Goal: Entertainment & Leisure: Browse casually

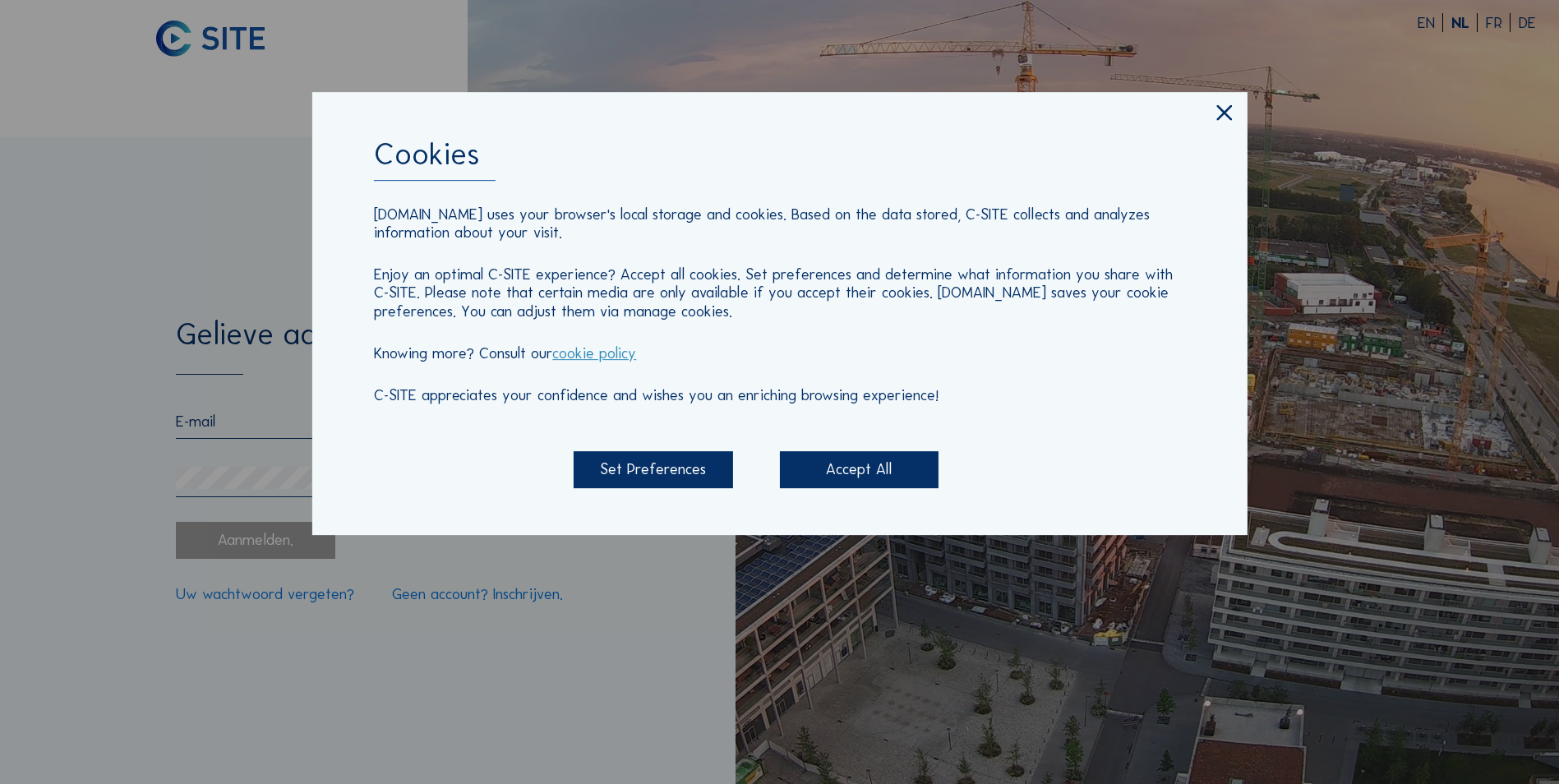
click at [850, 451] on div "Cookies [DOMAIN_NAME] uses your browser's local storage and cookies. Based on t…" at bounding box center [779, 314] width 936 height 444
click at [846, 459] on div "Accept All" at bounding box center [859, 469] width 159 height 37
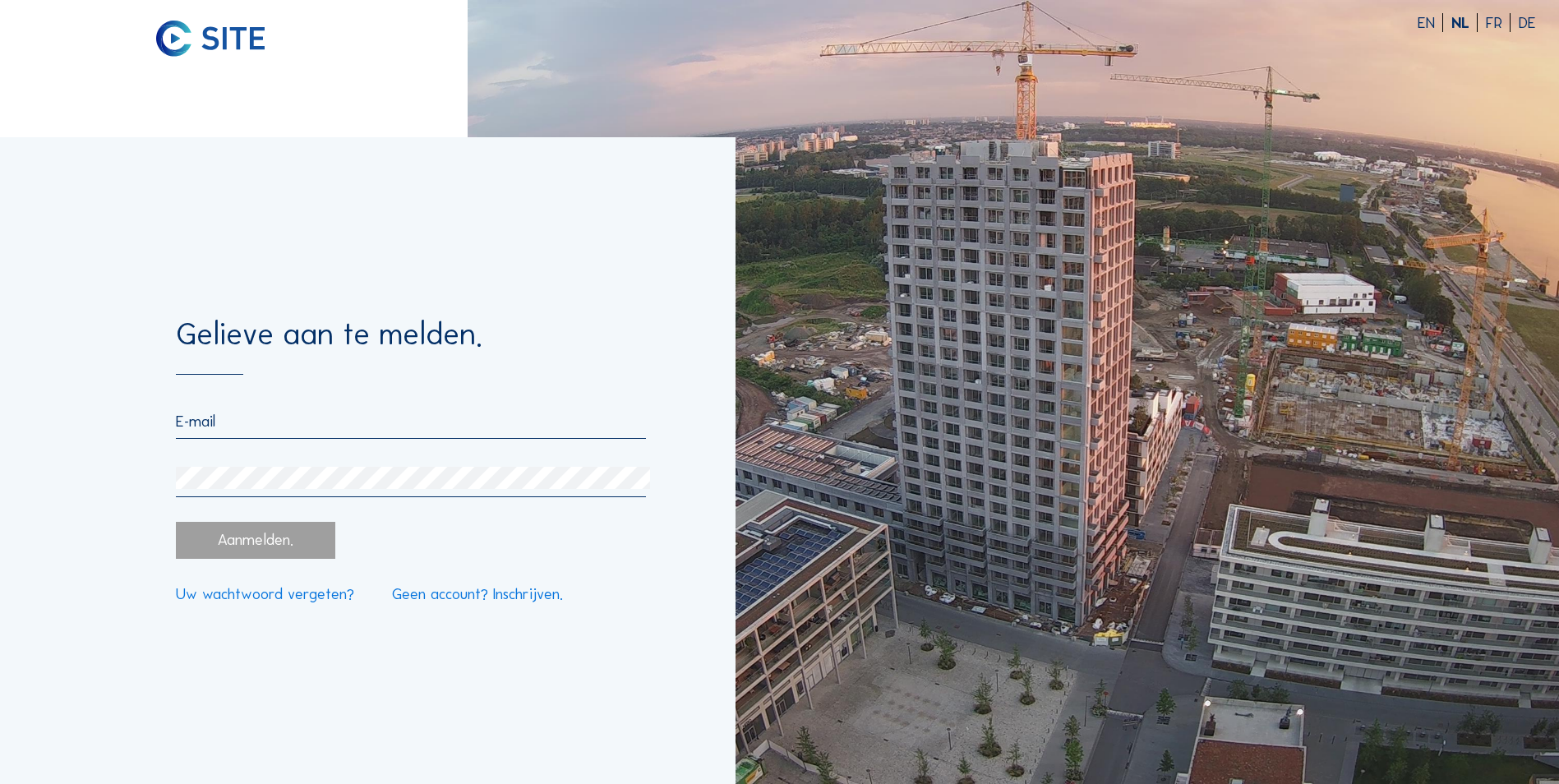
click at [458, 422] on input "email" at bounding box center [411, 421] width 470 height 19
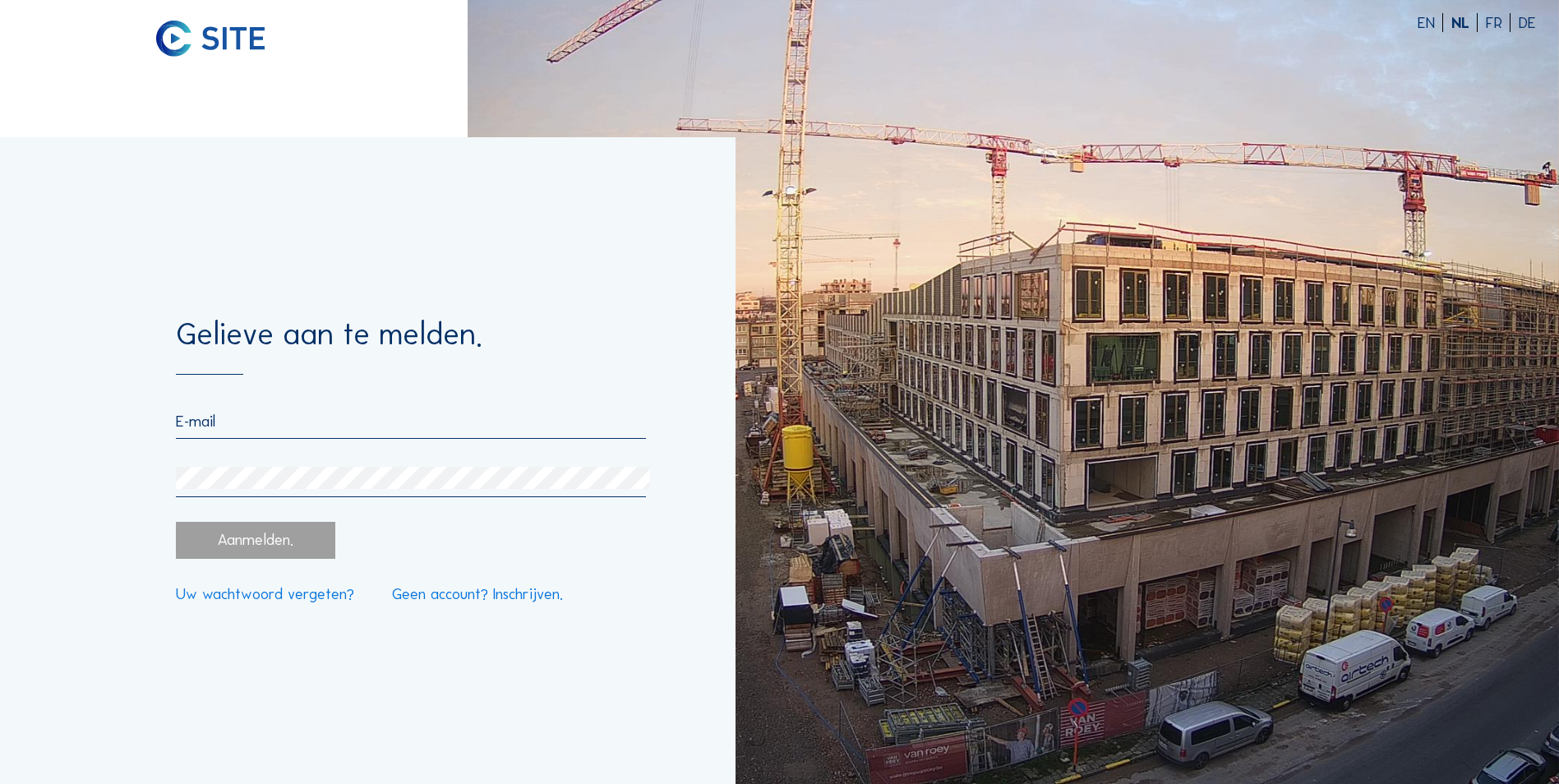
type input "[PERSON_NAME][EMAIL_ADDRESS][DOMAIN_NAME]"
click at [370, 464] on div "[PERSON_NAME][EMAIL_ADDRESS][DOMAIN_NAME]" at bounding box center [411, 455] width 470 height 85
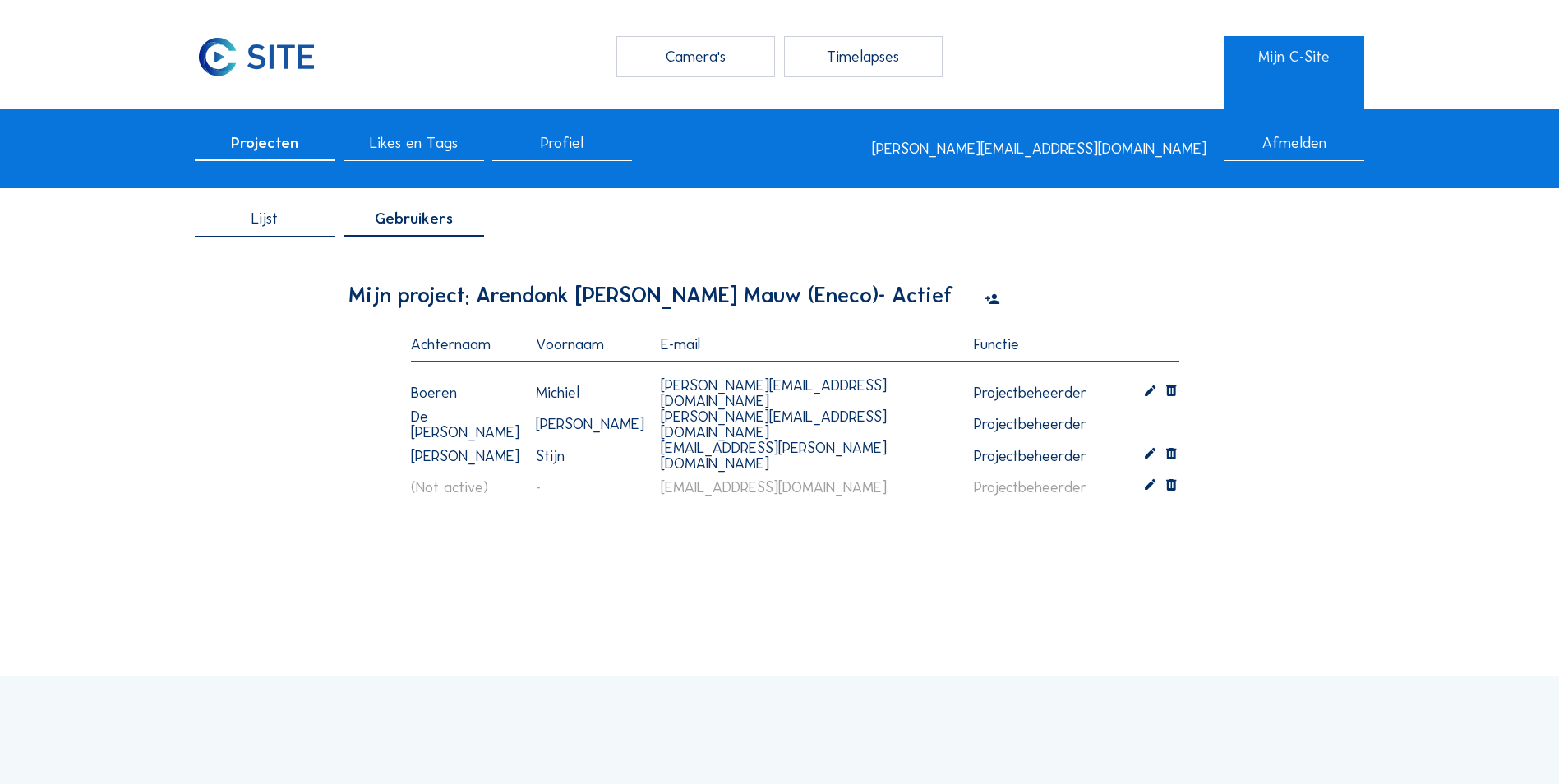
click at [274, 225] on span "Lijst" at bounding box center [264, 219] width 27 height 15
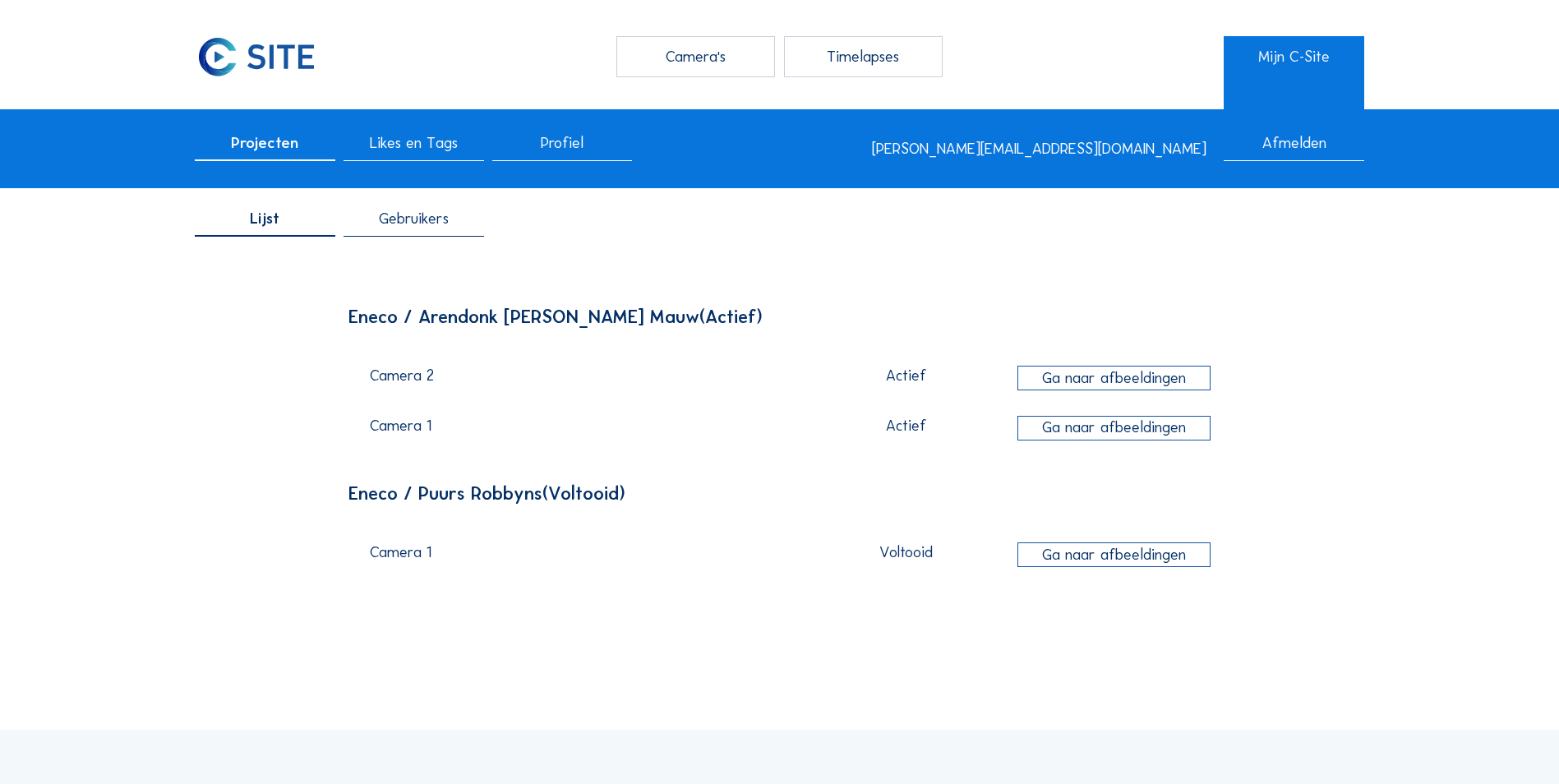
click at [441, 146] on span "Likes en Tags" at bounding box center [414, 144] width 88 height 15
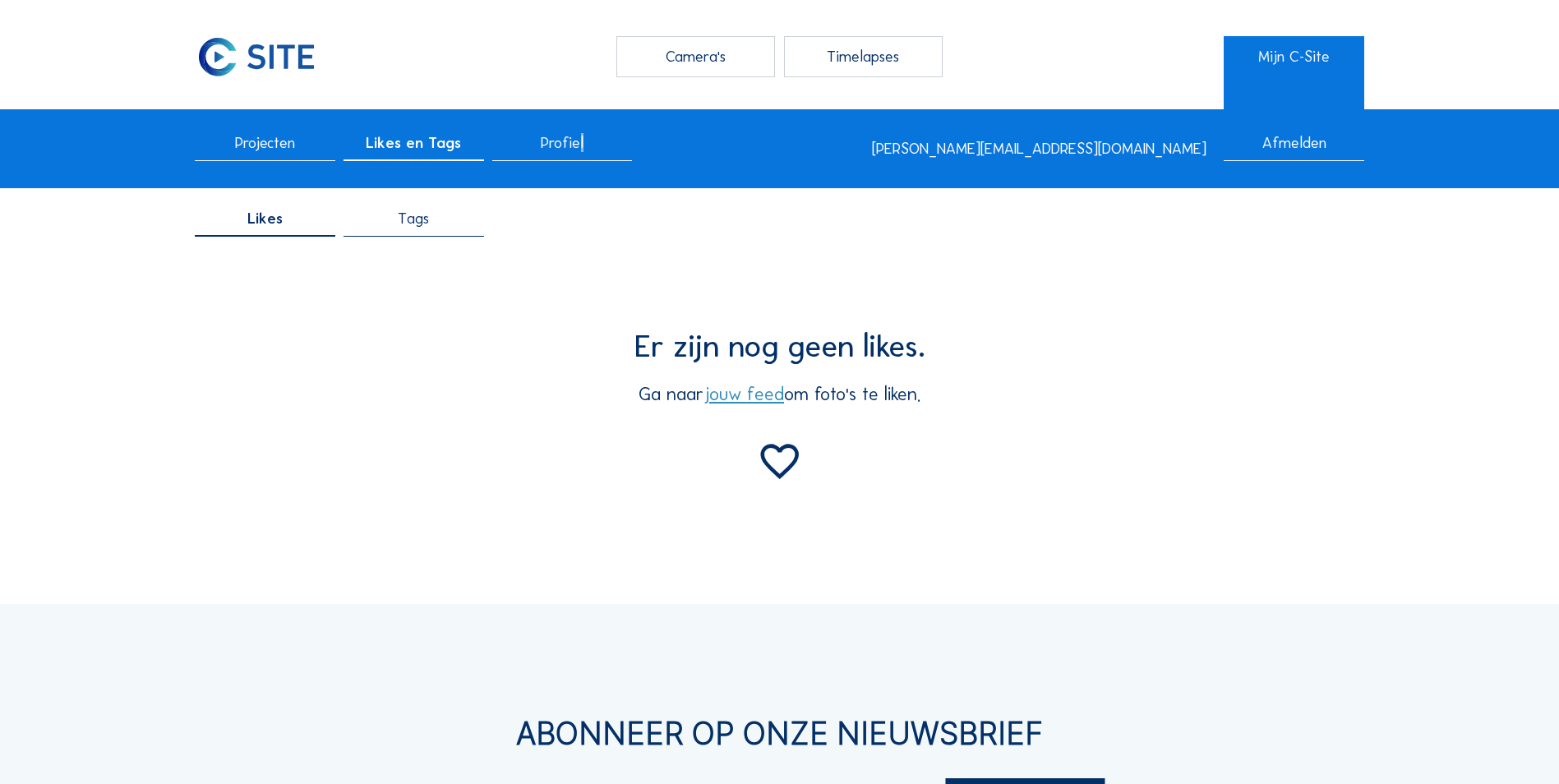
click at [583, 146] on span "Profiel" at bounding box center [563, 144] width 43 height 15
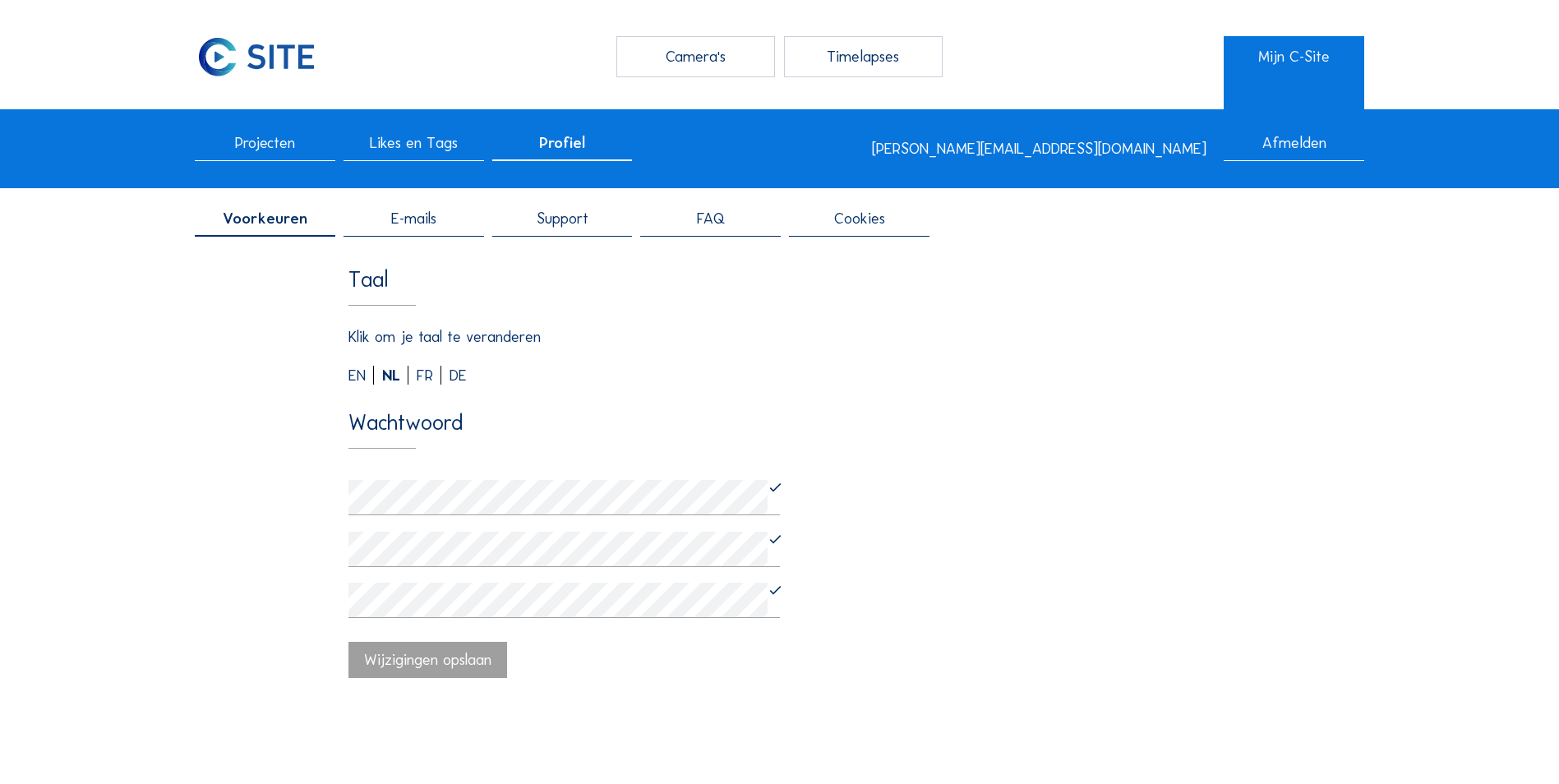
click at [423, 150] on span "Likes en Tags" at bounding box center [414, 144] width 88 height 15
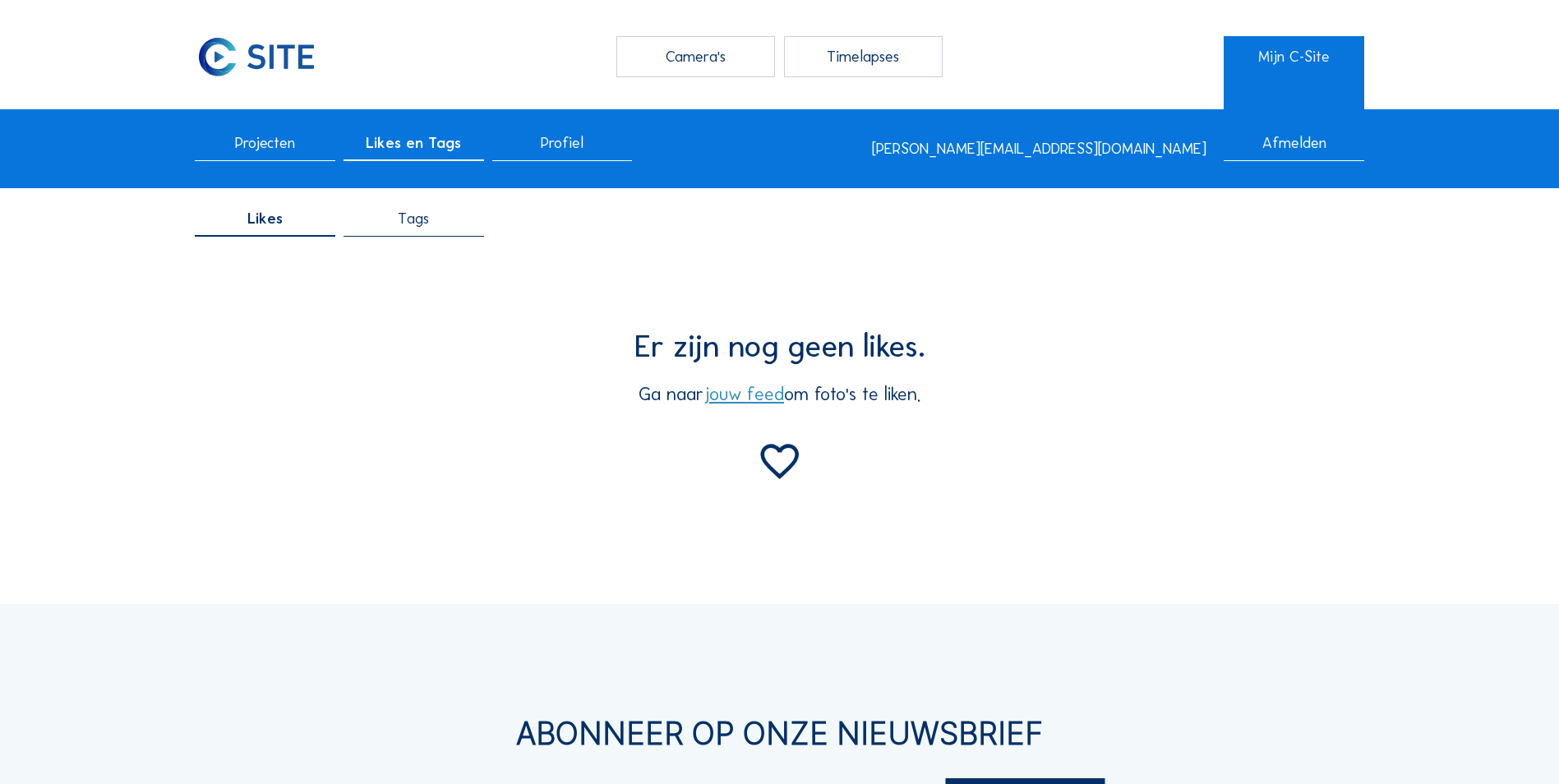
click at [753, 54] on div "Camera's" at bounding box center [696, 56] width 159 height 41
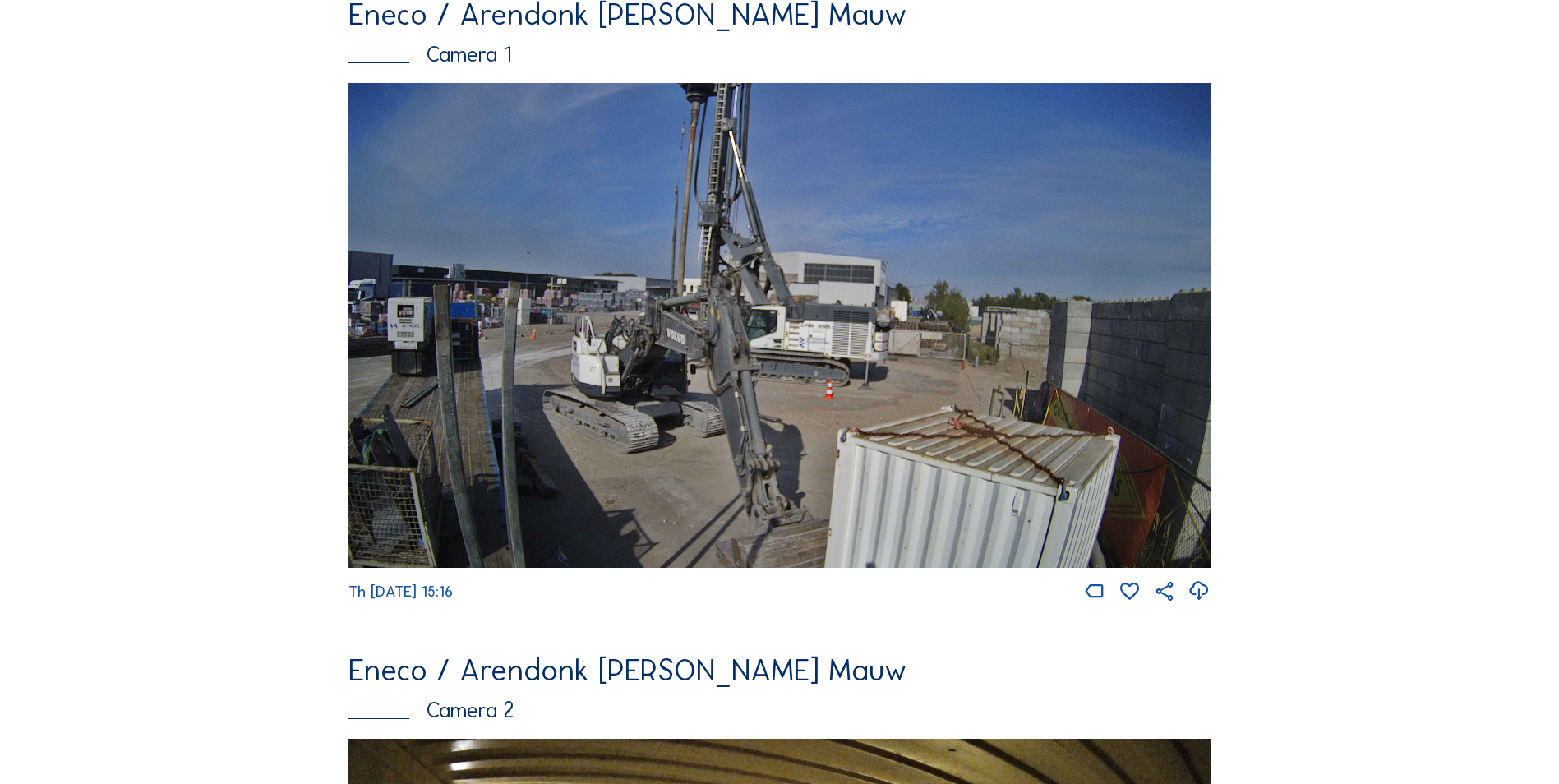
scroll to position [164, 0]
click at [726, 324] on img at bounding box center [780, 324] width 862 height 485
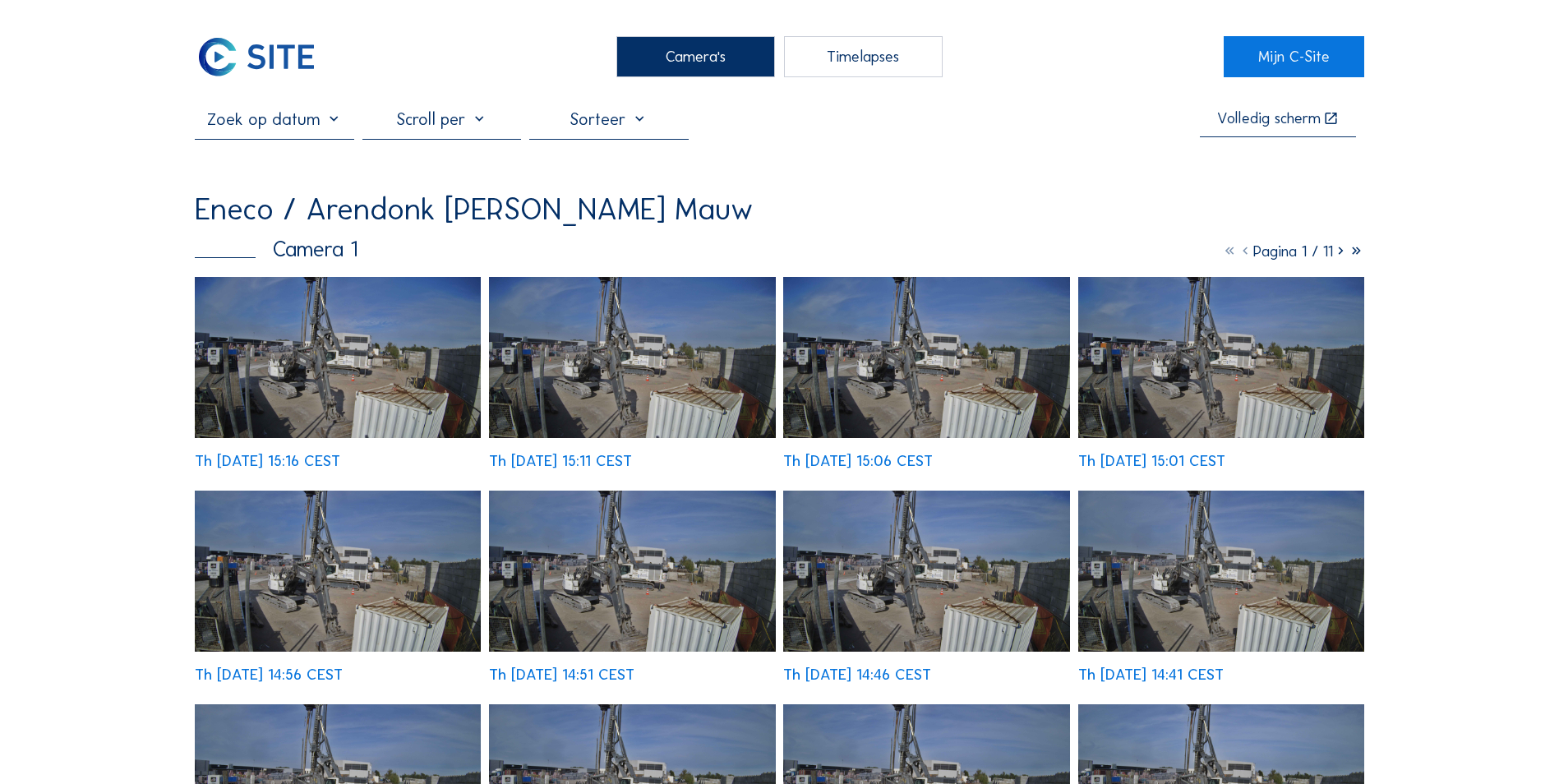
click at [579, 357] on img at bounding box center [632, 357] width 286 height 161
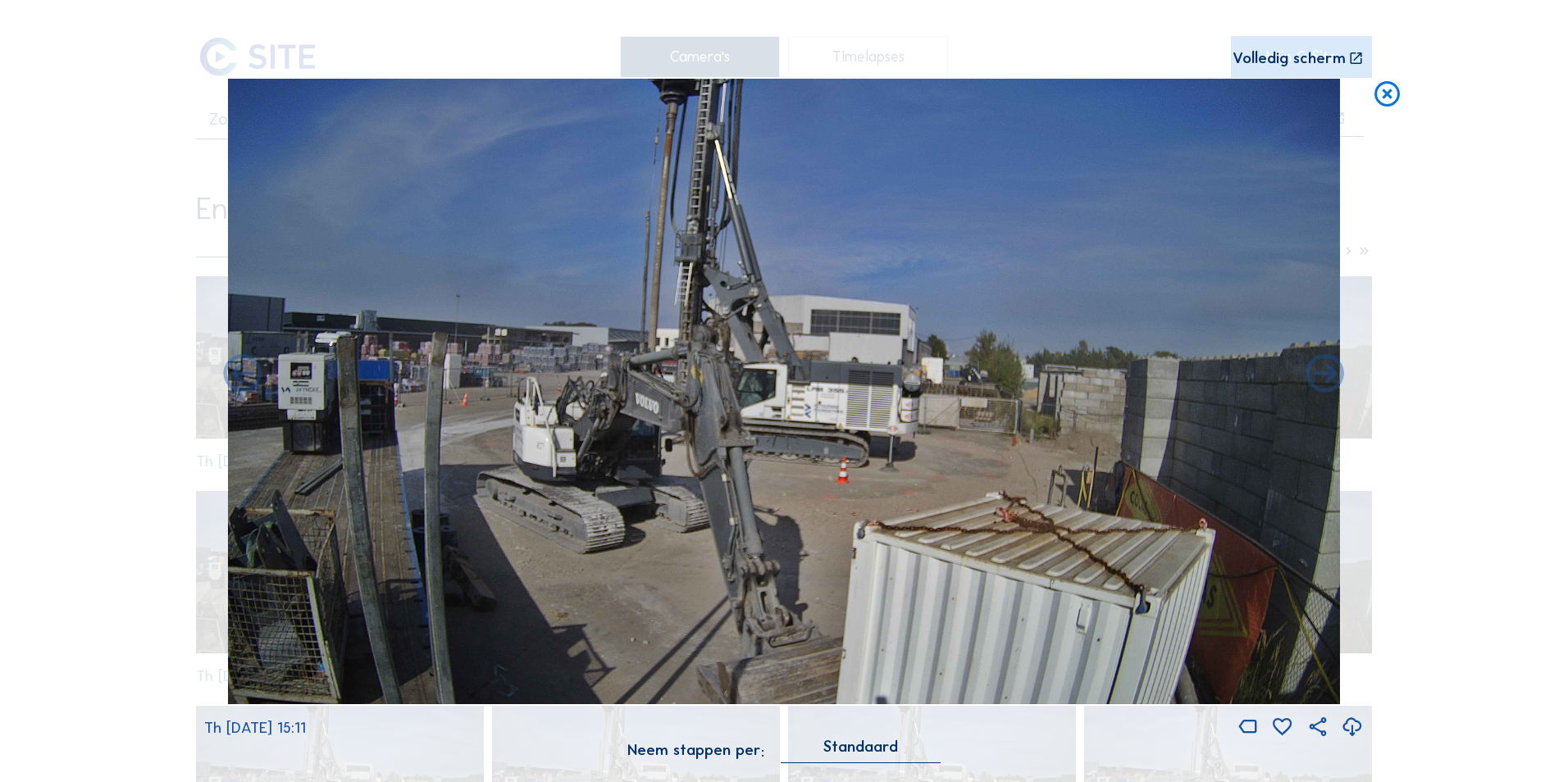
click at [1354, 727] on icon at bounding box center [1352, 727] width 23 height 28
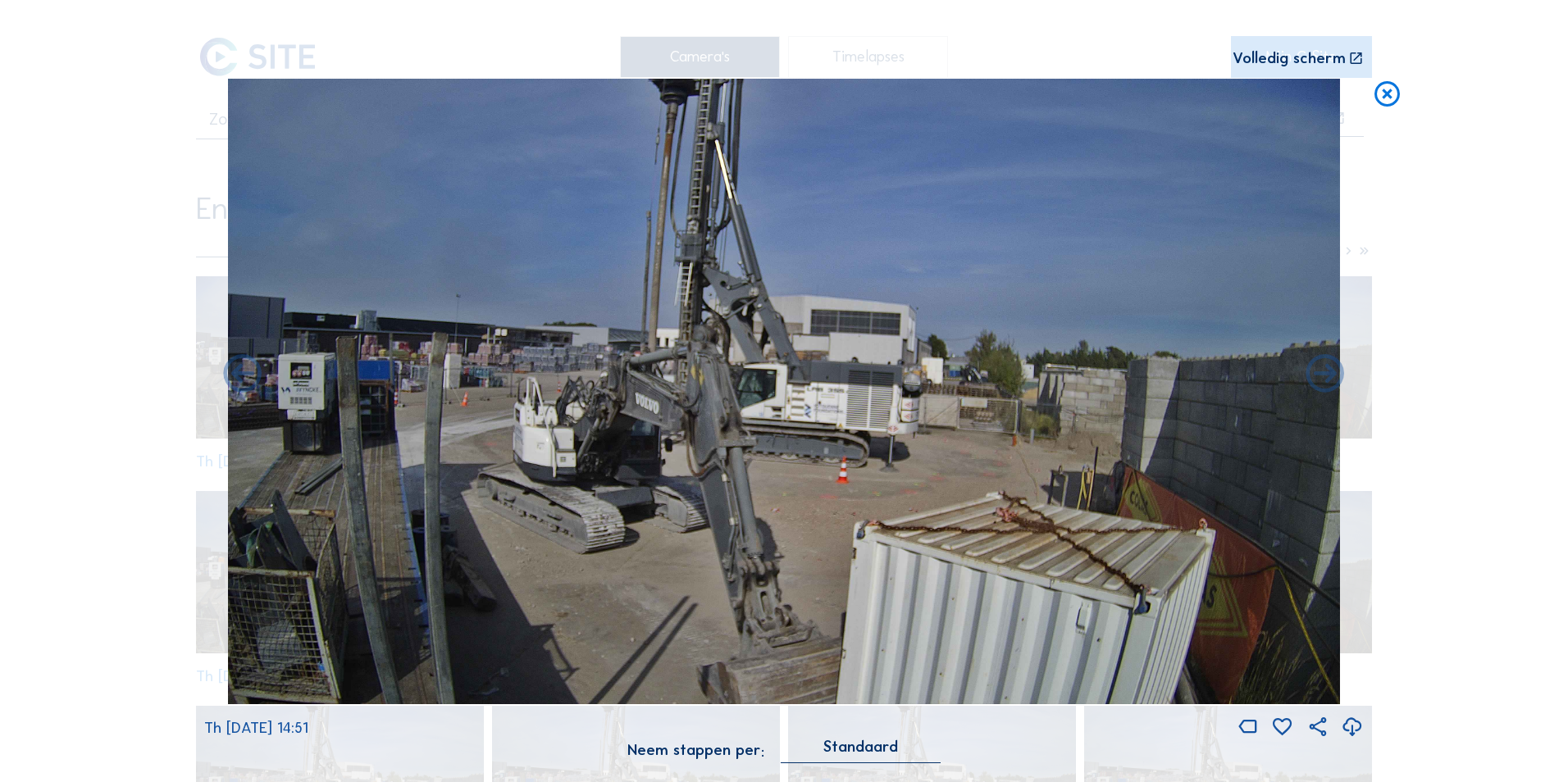
click at [1394, 83] on icon at bounding box center [1387, 94] width 31 height 32
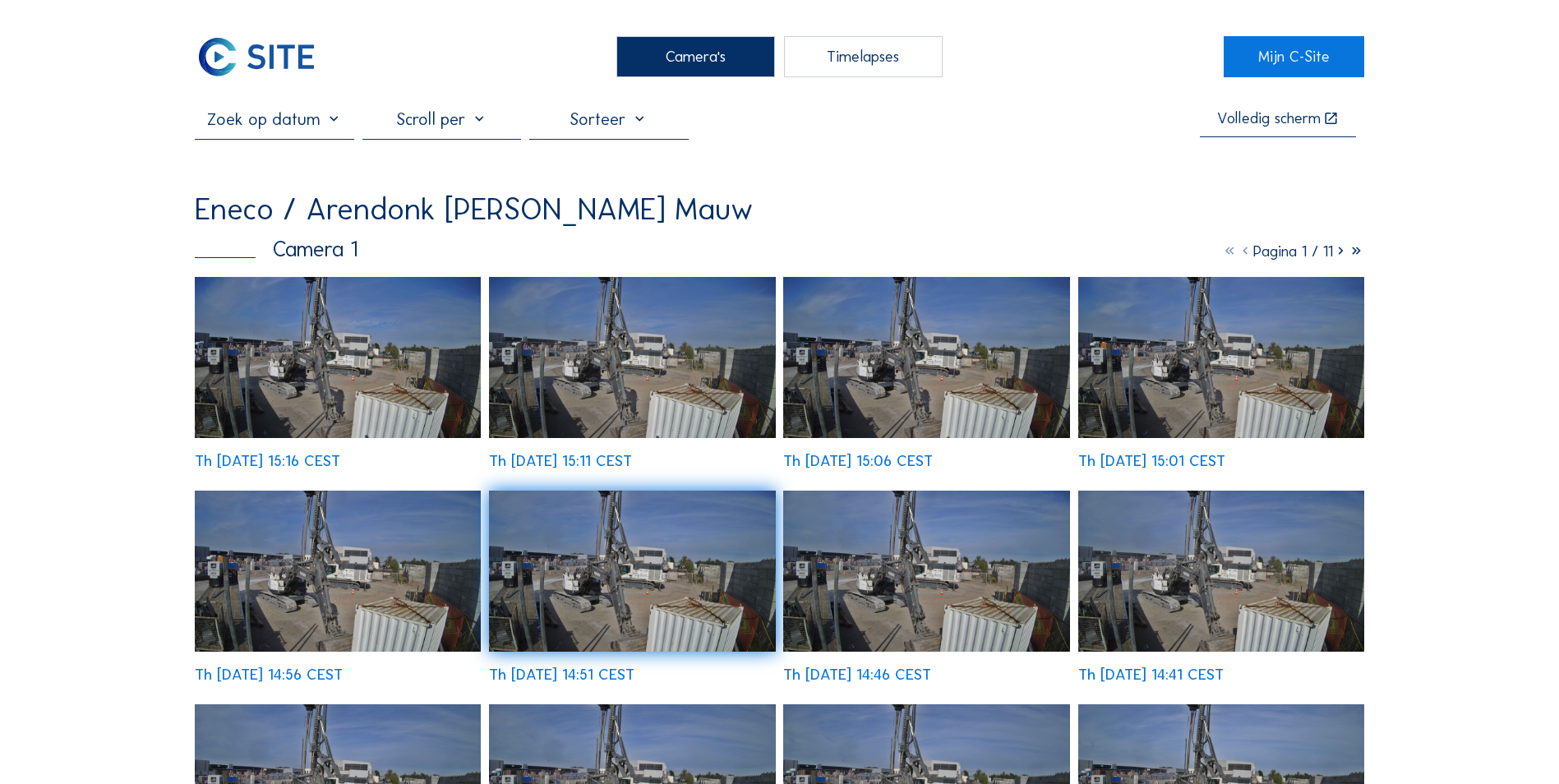
click at [711, 71] on div "Camera's" at bounding box center [696, 56] width 159 height 41
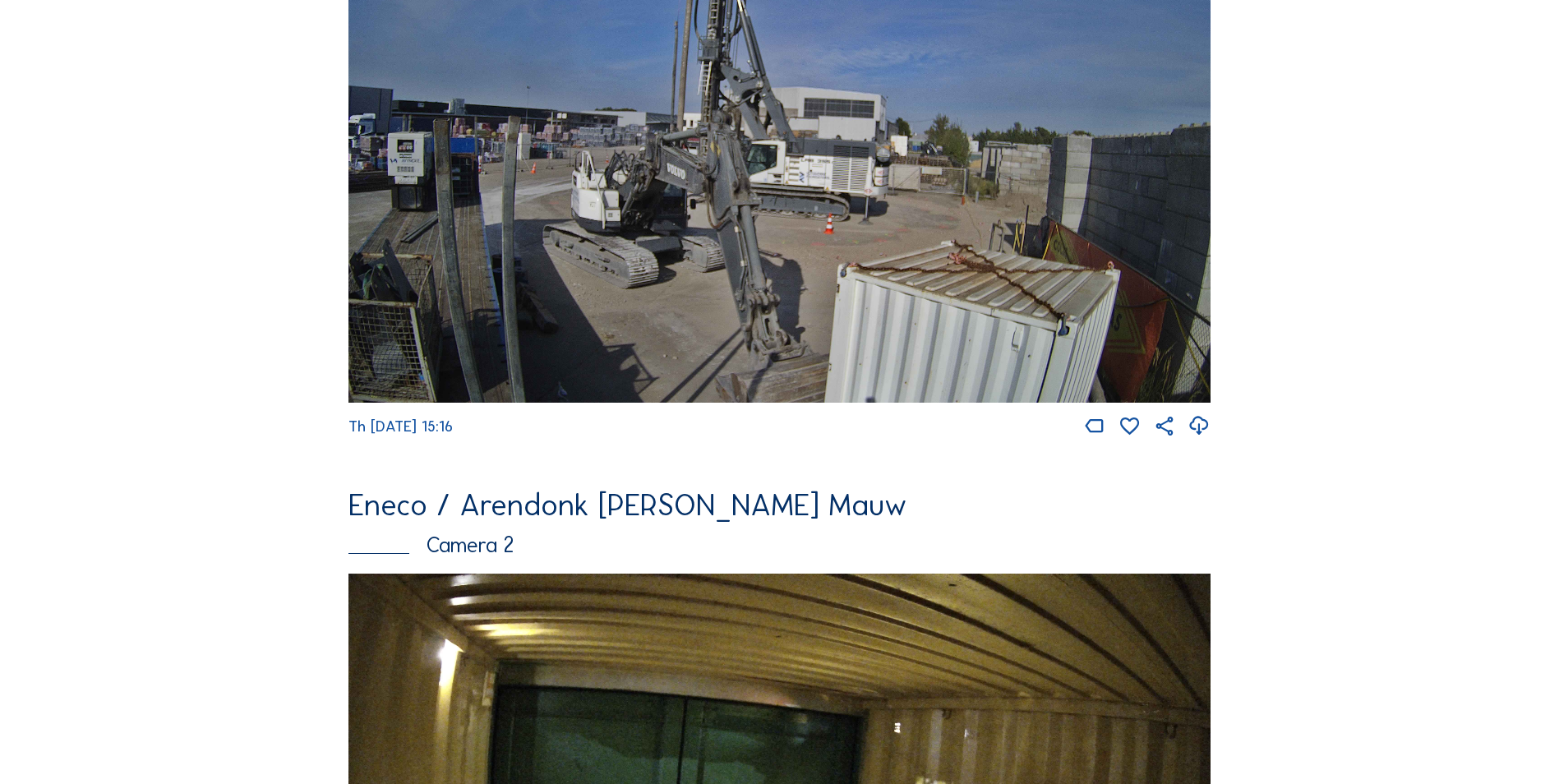
scroll to position [657, 0]
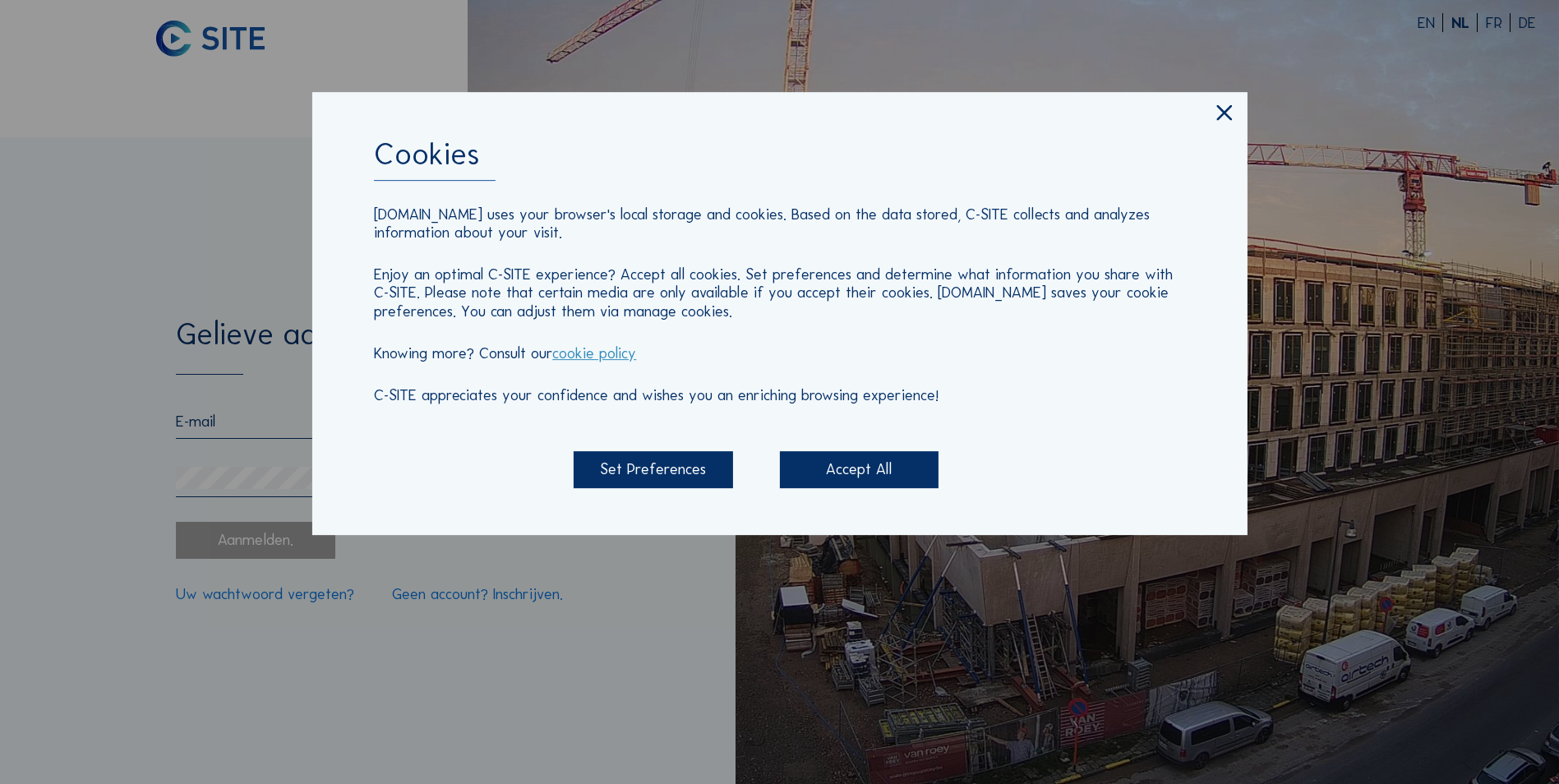
click at [895, 472] on div "Accept All" at bounding box center [859, 469] width 159 height 37
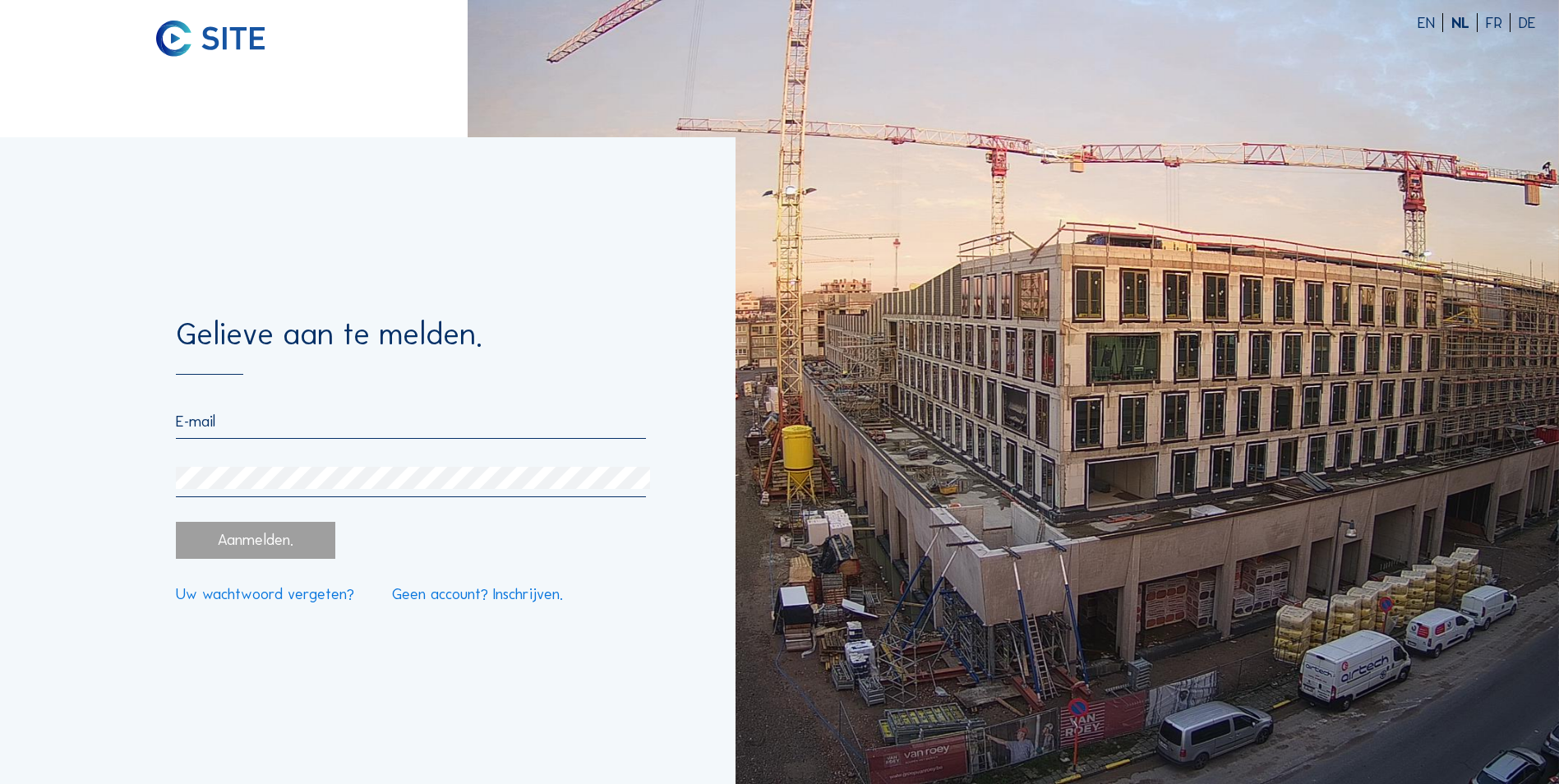
click at [502, 424] on input "email" at bounding box center [411, 421] width 470 height 19
type input "[PERSON_NAME][EMAIL_ADDRESS][DOMAIN_NAME]"
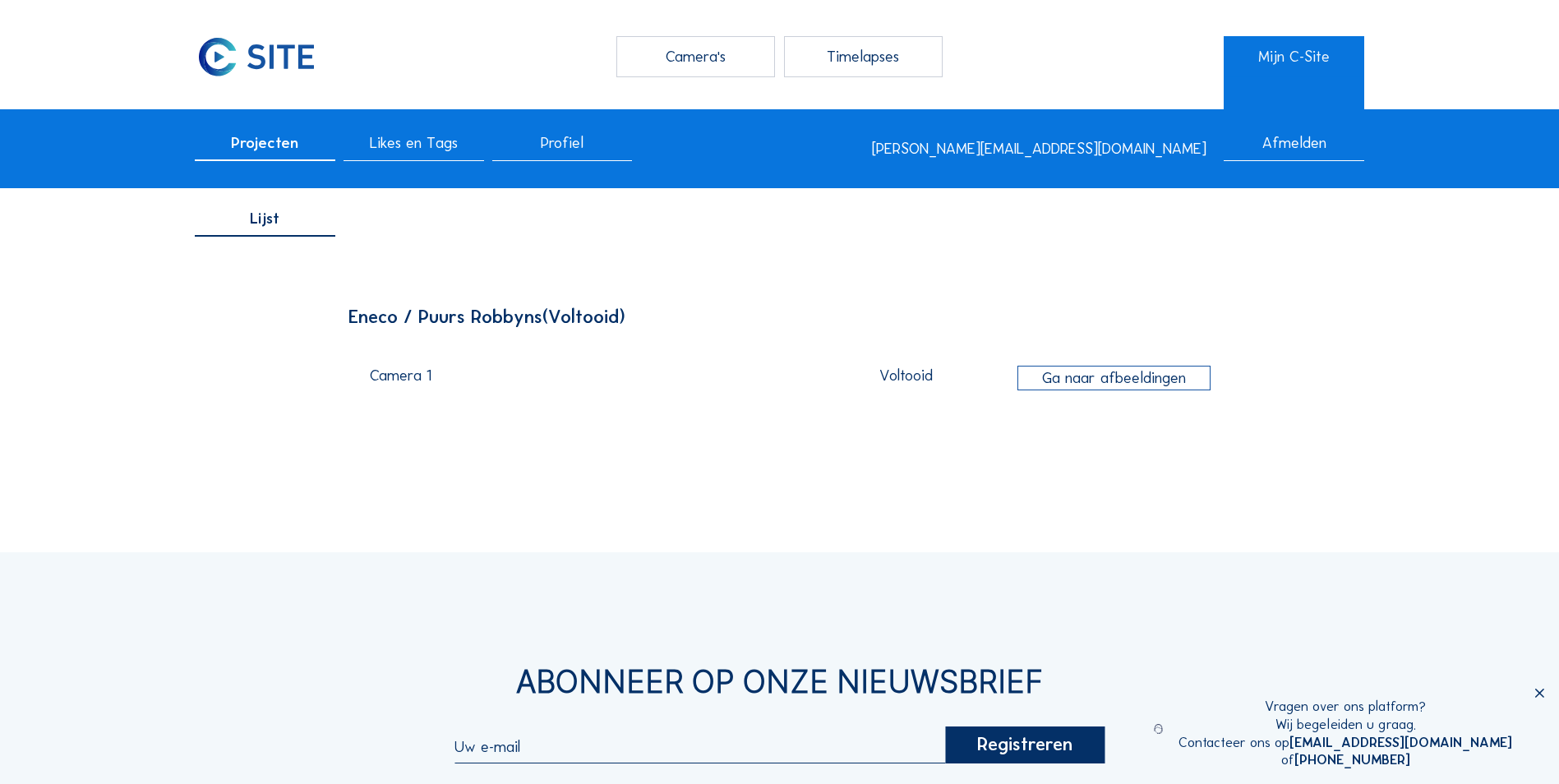
click at [675, 60] on div "Camera's" at bounding box center [696, 56] width 159 height 41
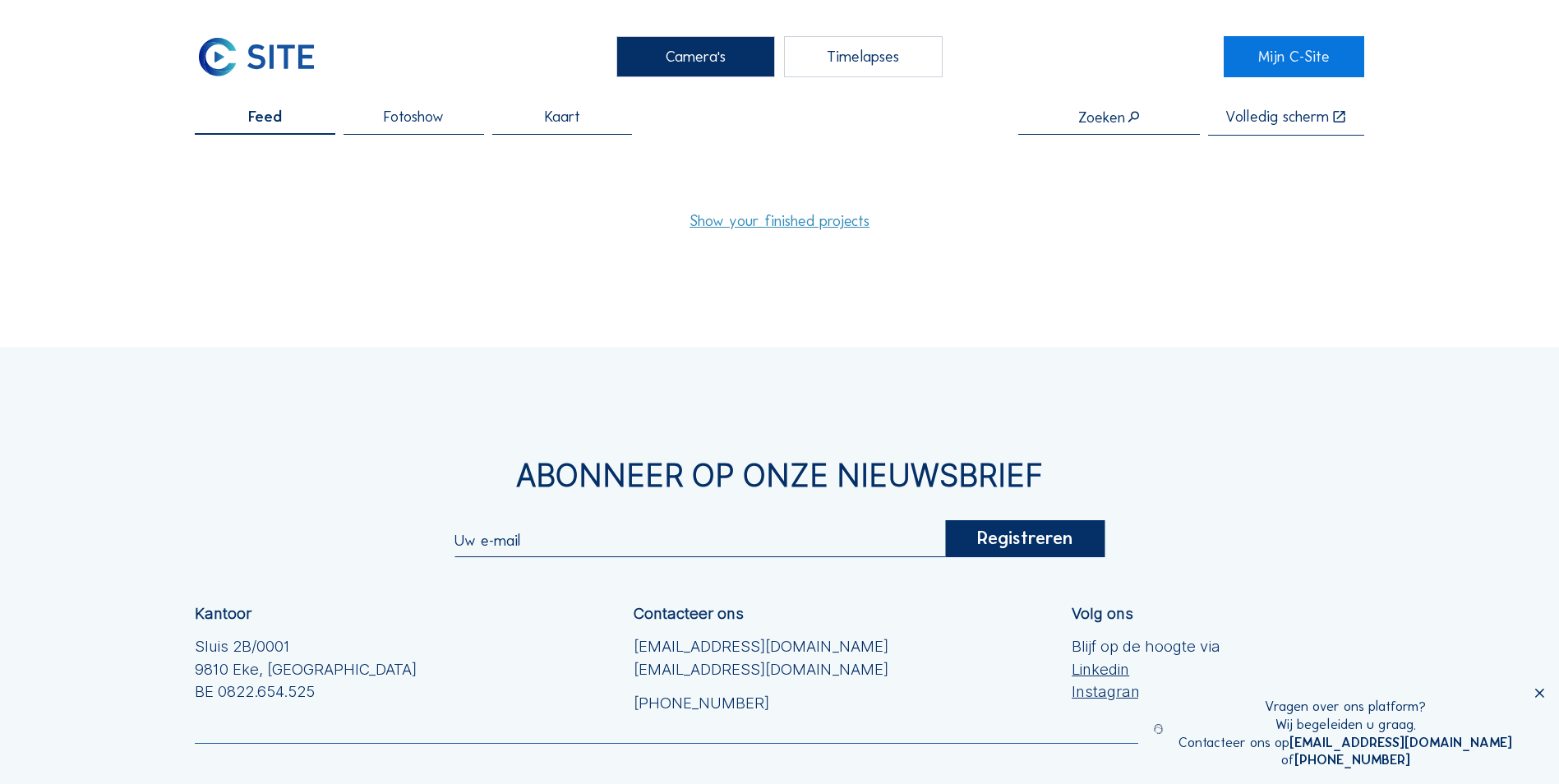
click at [857, 45] on div "Timelapses" at bounding box center [864, 56] width 159 height 41
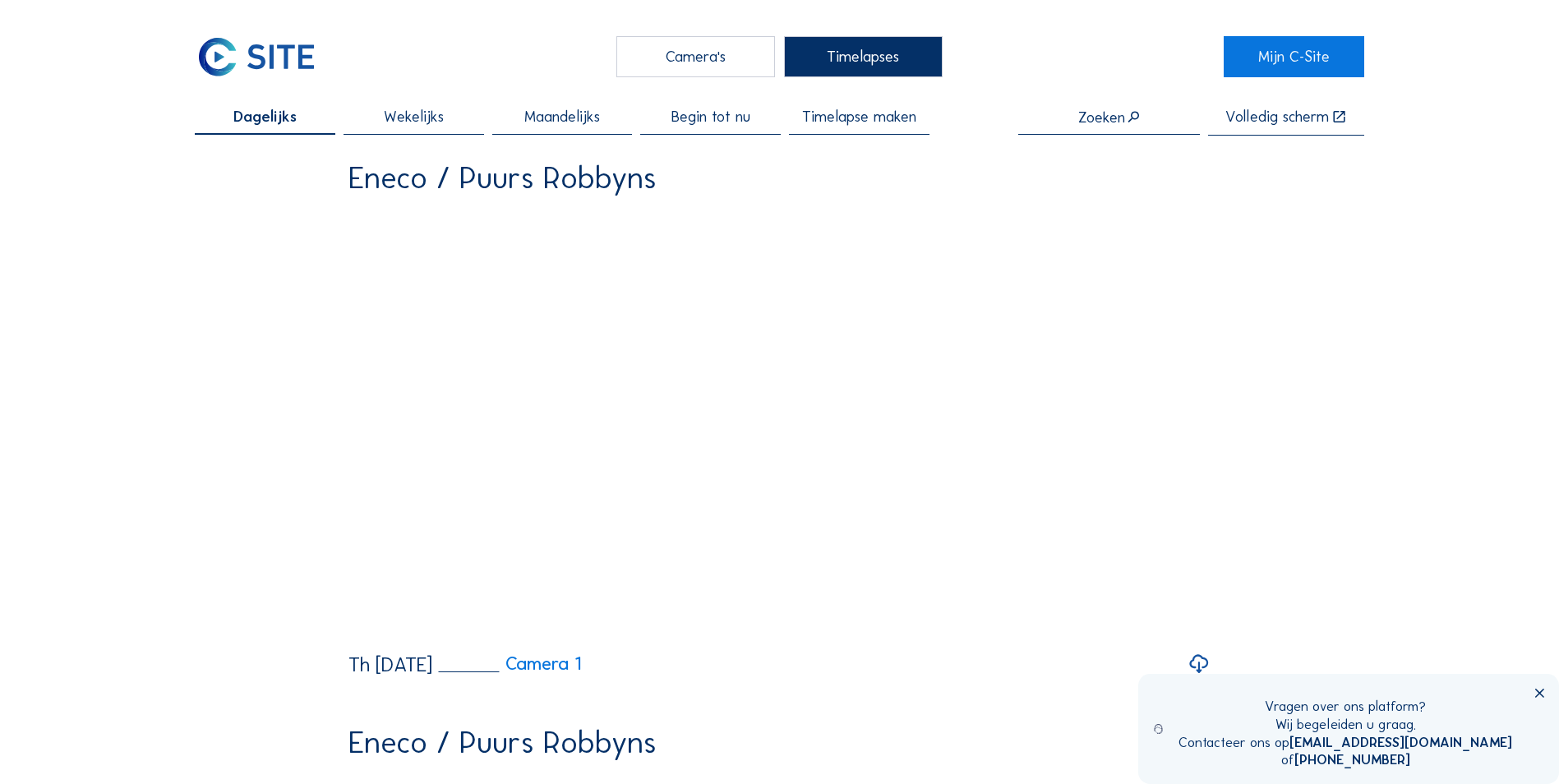
click at [1542, 698] on icon at bounding box center [1540, 694] width 15 height 15
